Goal: Information Seeking & Learning: Learn about a topic

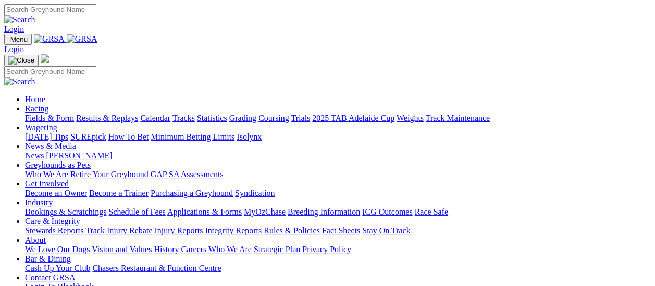
click at [48, 104] on link "Racing" at bounding box center [36, 108] width 23 height 9
click at [29, 114] on link "Fields & Form" at bounding box center [49, 118] width 49 height 9
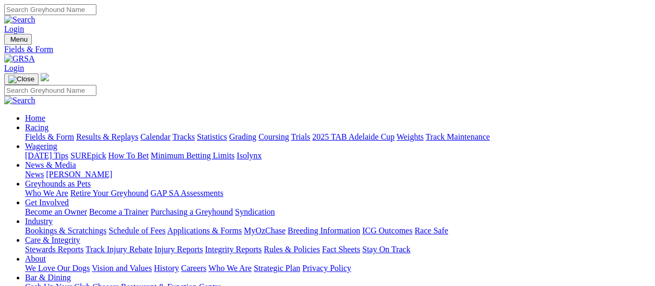
click at [91, 179] on link "Greyhounds as Pets" at bounding box center [58, 183] width 66 height 9
click at [68, 189] on link "Who We Are" at bounding box center [46, 193] width 43 height 9
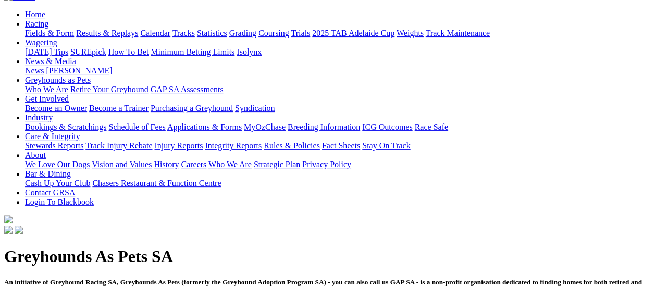
scroll to position [104, 0]
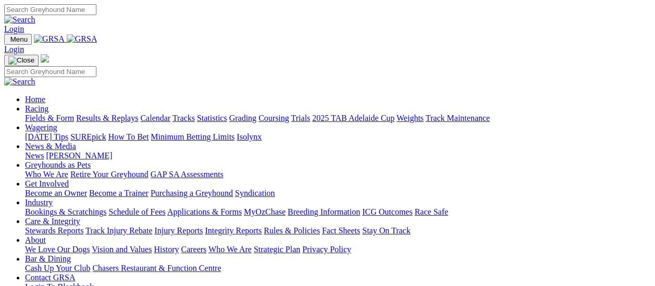
click at [52, 114] on link "Fields & Form" at bounding box center [49, 118] width 49 height 9
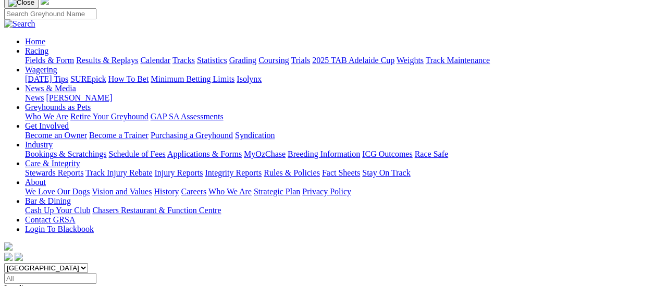
scroll to position [52, 0]
